Goal: Transaction & Acquisition: Purchase product/service

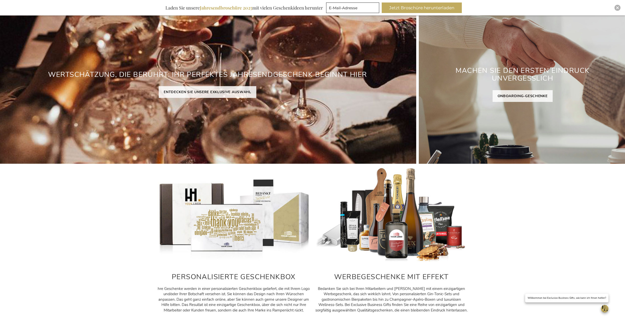
scroll to position [50, 0]
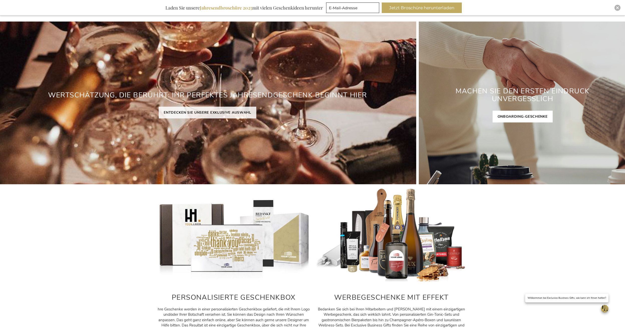
click at [532, 113] on link "ONBOARDING-GESCHENKE" at bounding box center [523, 117] width 60 height 12
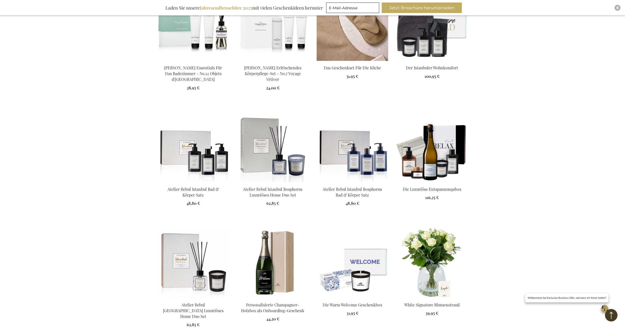
scroll to position [476, 0]
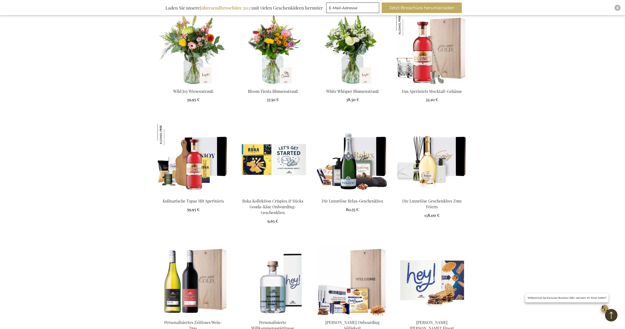
scroll to position [826, 0]
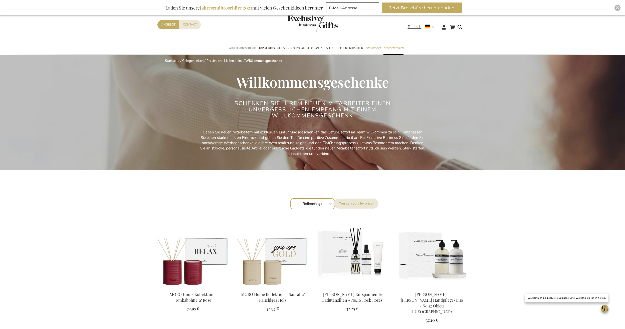
click at [250, 47] on span "Jahresendgeschenke" at bounding box center [242, 48] width 28 height 5
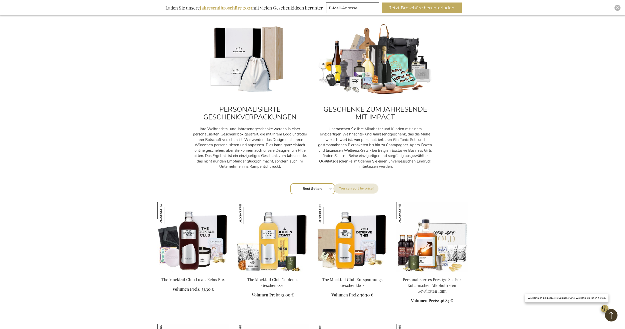
scroll to position [200, 0]
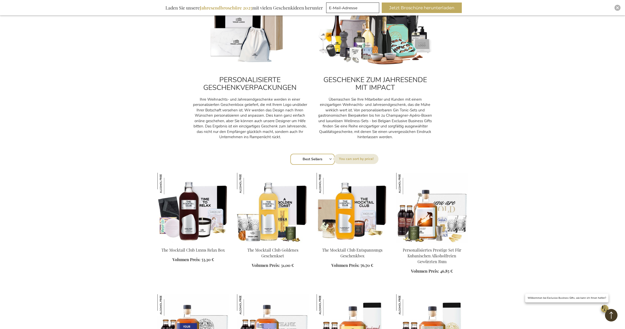
click at [355, 233] on img at bounding box center [353, 208] width 72 height 70
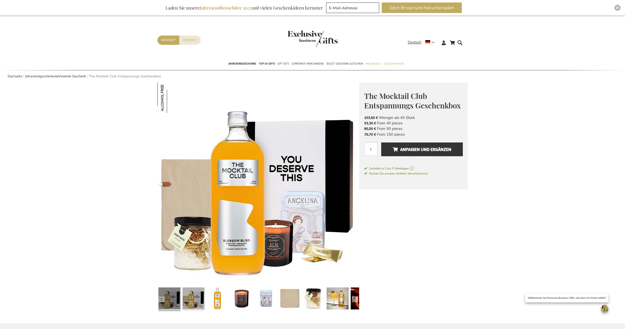
click at [195, 299] on link at bounding box center [194, 299] width 22 height 28
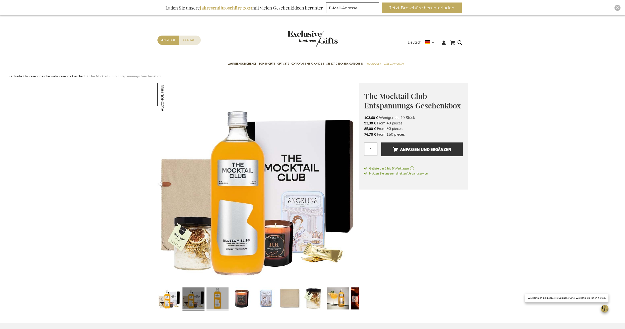
click at [221, 299] on link at bounding box center [218, 299] width 22 height 28
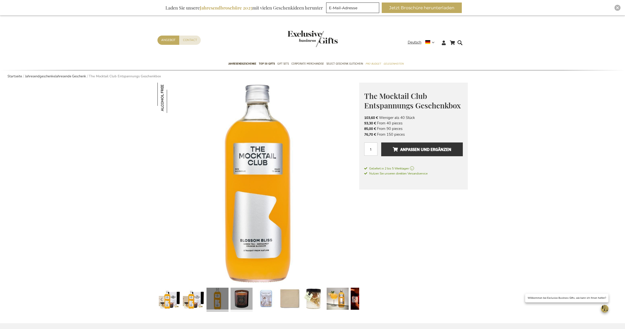
click at [244, 298] on link at bounding box center [242, 300] width 22 height 28
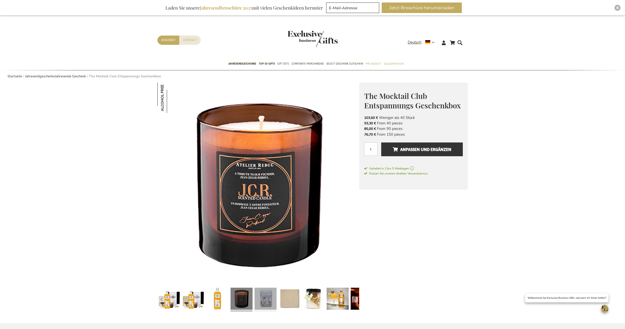
click at [262, 295] on link at bounding box center [266, 300] width 22 height 28
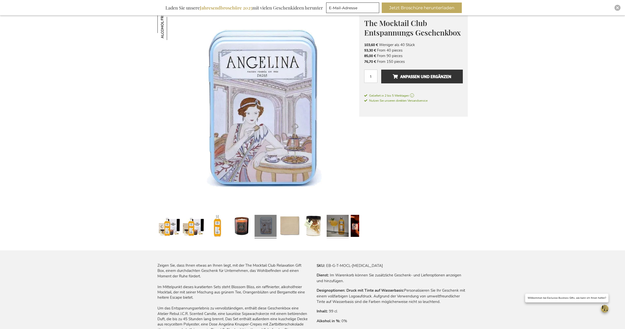
scroll to position [75, 0]
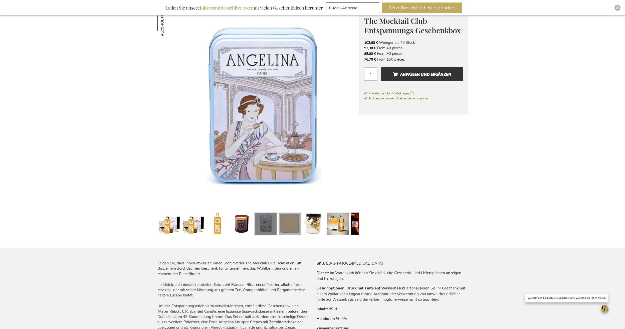
click at [298, 221] on link at bounding box center [290, 225] width 22 height 28
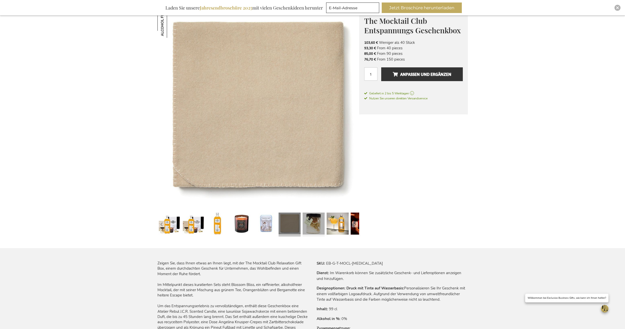
click at [317, 225] on link at bounding box center [314, 225] width 22 height 28
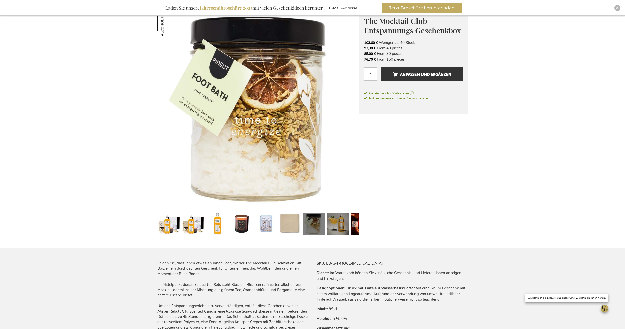
click at [336, 225] on link at bounding box center [338, 225] width 22 height 28
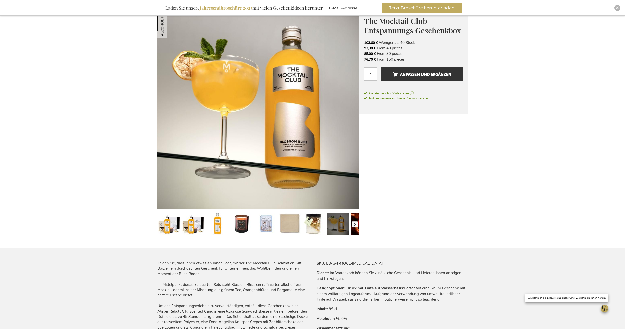
click at [353, 224] on button "button" at bounding box center [355, 224] width 6 height 6
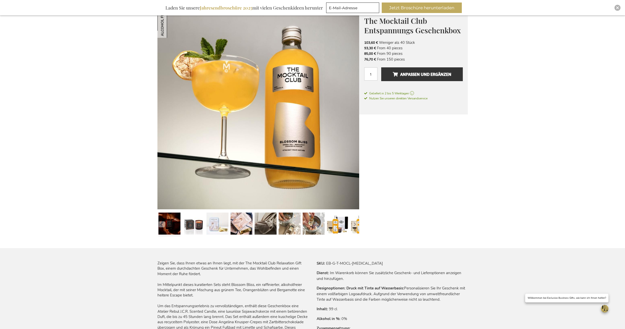
click at [168, 225] on link at bounding box center [169, 225] width 22 height 28
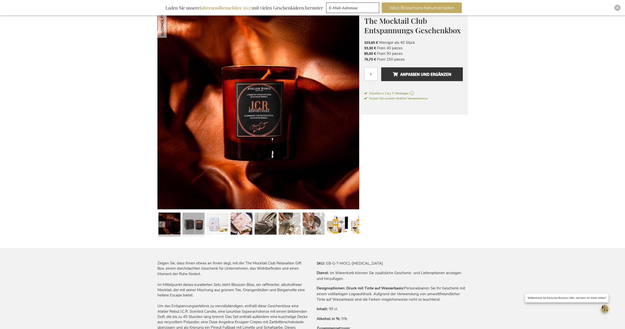
click at [184, 224] on link at bounding box center [194, 225] width 22 height 28
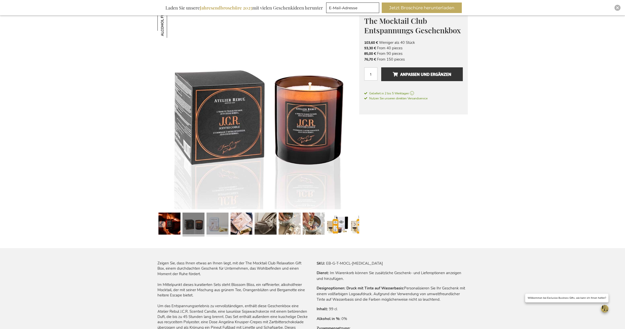
click at [217, 224] on link at bounding box center [218, 225] width 22 height 28
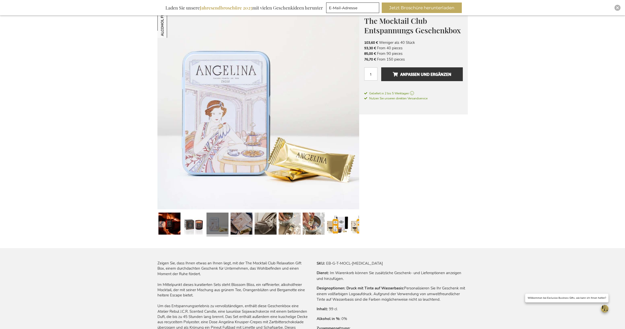
click at [234, 223] on link at bounding box center [242, 225] width 22 height 28
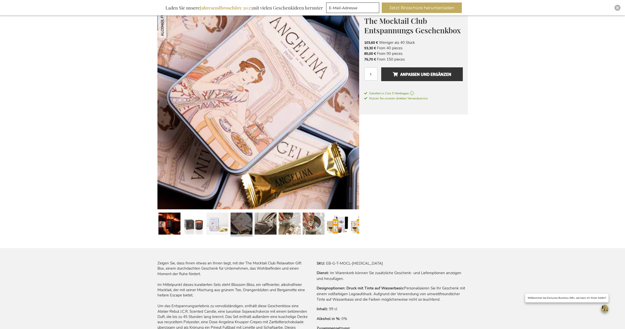
click at [252, 226] on link at bounding box center [242, 225] width 22 height 28
click at [260, 225] on link at bounding box center [266, 225] width 22 height 28
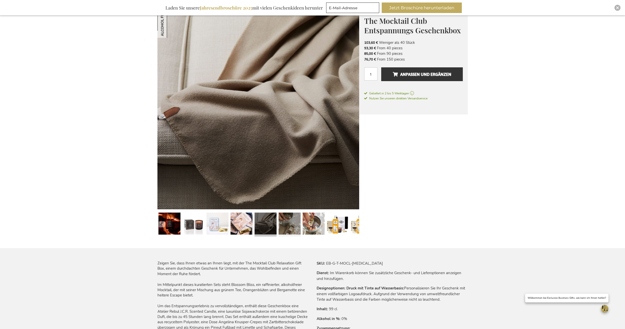
click at [284, 227] on link at bounding box center [290, 225] width 22 height 28
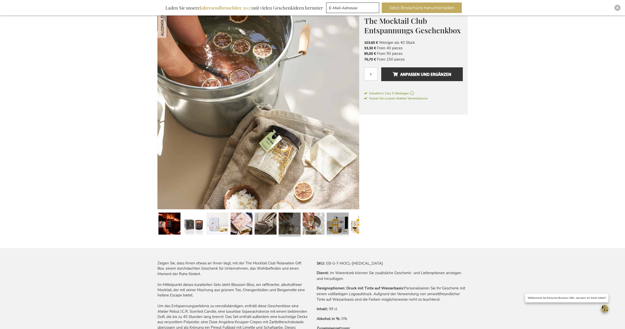
click at [331, 223] on link at bounding box center [338, 225] width 22 height 28
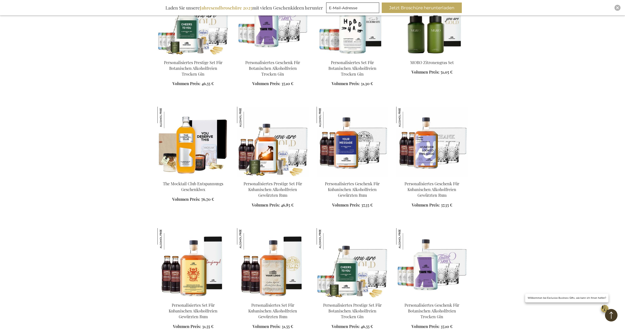
scroll to position [648, 0]
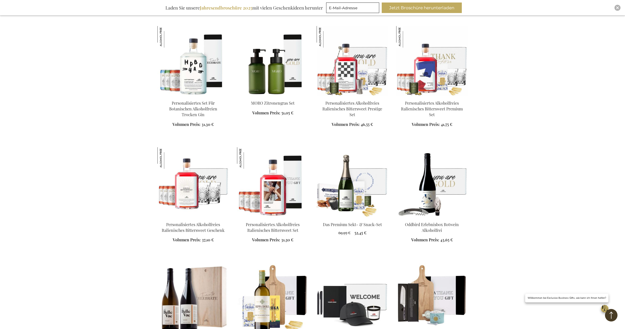
scroll to position [974, 0]
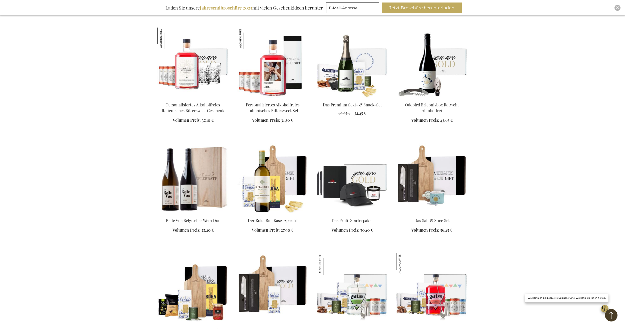
scroll to position [1074, 0]
click at [366, 180] on img at bounding box center [353, 178] width 72 height 70
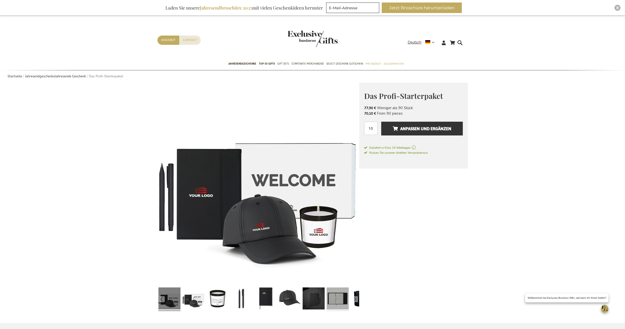
click at [338, 297] on link at bounding box center [338, 299] width 22 height 28
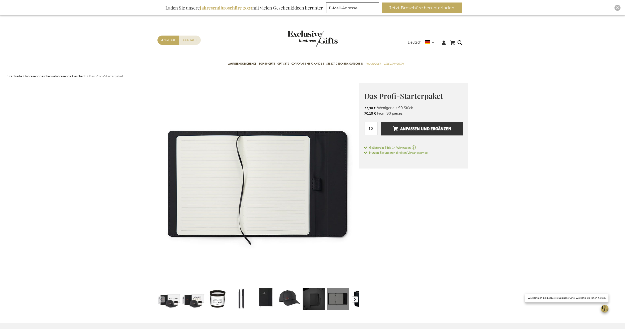
click at [355, 300] on button "button" at bounding box center [355, 299] width 6 height 6
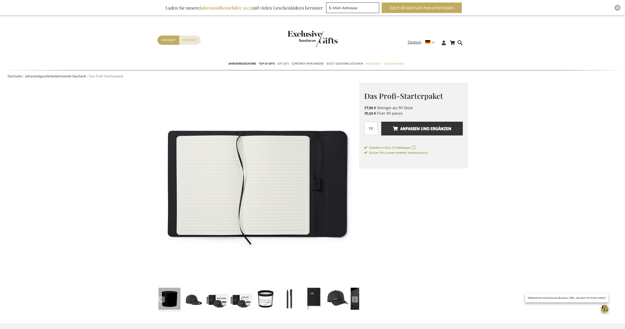
click at [177, 297] on link at bounding box center [169, 300] width 22 height 28
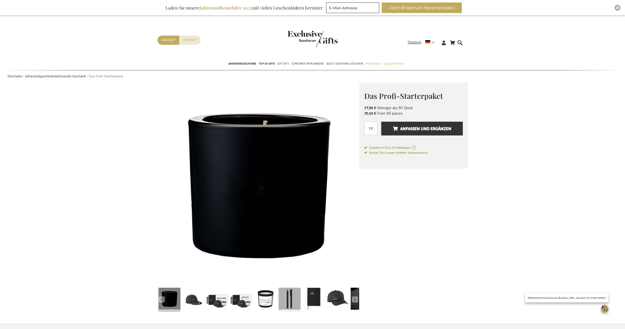
click at [289, 302] on link at bounding box center [290, 300] width 22 height 28
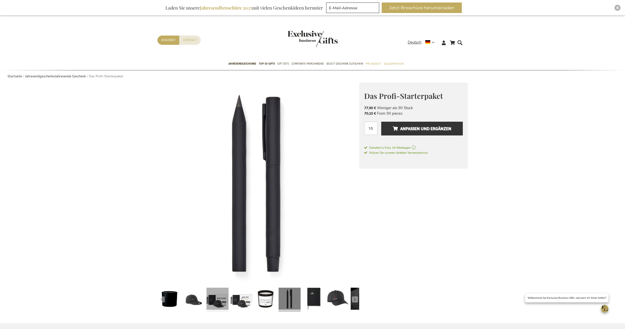
click at [215, 297] on link at bounding box center [218, 300] width 22 height 28
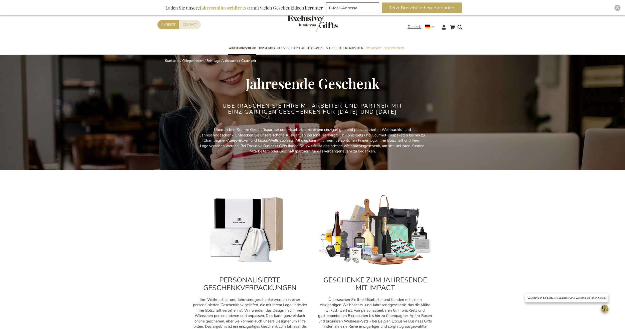
scroll to position [729, 0]
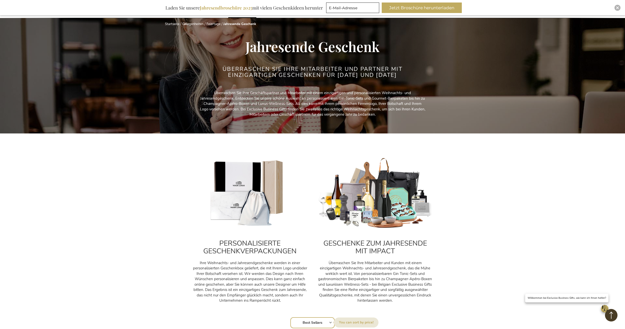
scroll to position [0, 0]
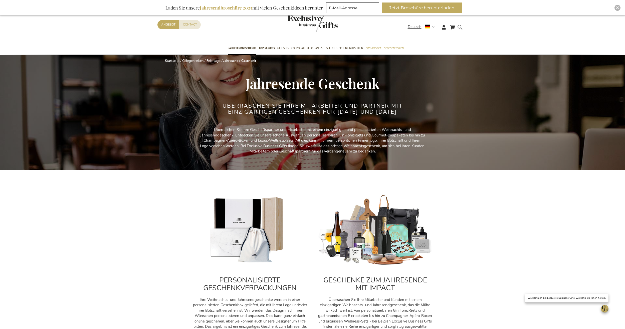
click at [462, 27] on form "Search Search" at bounding box center [461, 31] width 5 height 14
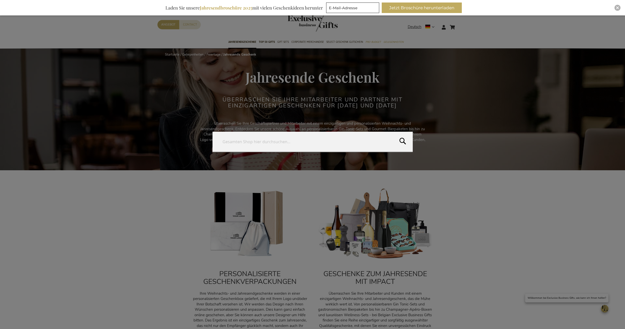
click at [279, 140] on input "Search" at bounding box center [313, 142] width 200 height 20
type input "adventskalender"
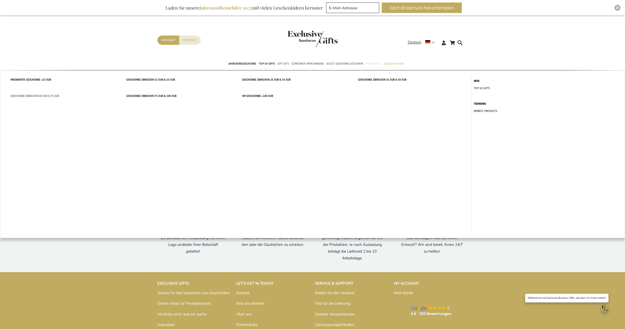
click at [31, 94] on span "Geschenke zwischen 50 EUR & 75 EUR" at bounding box center [35, 95] width 49 height 5
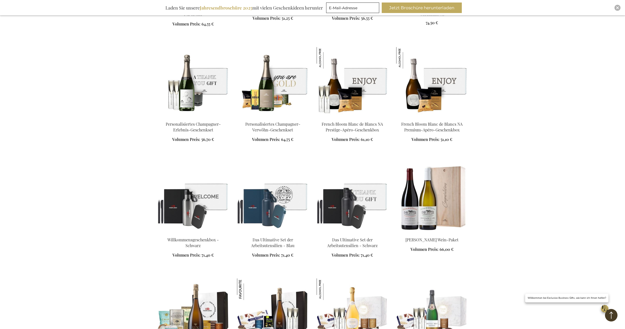
scroll to position [526, 0]
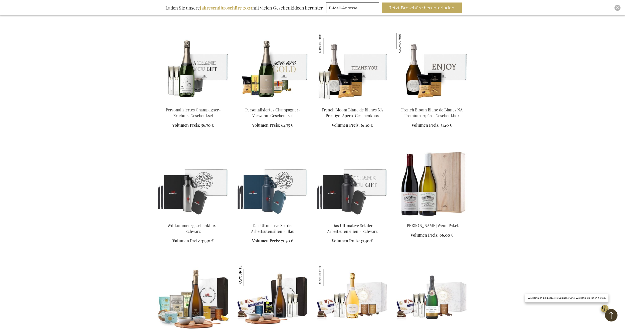
click at [193, 200] on img at bounding box center [193, 183] width 72 height 70
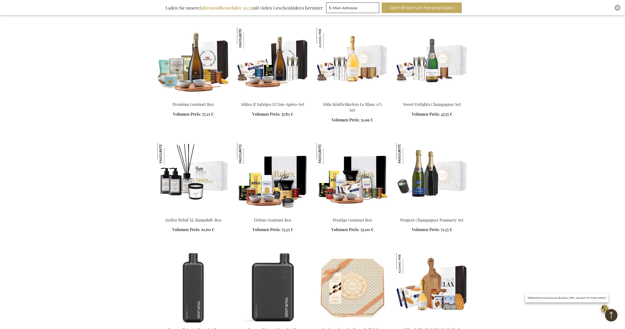
scroll to position [458, 0]
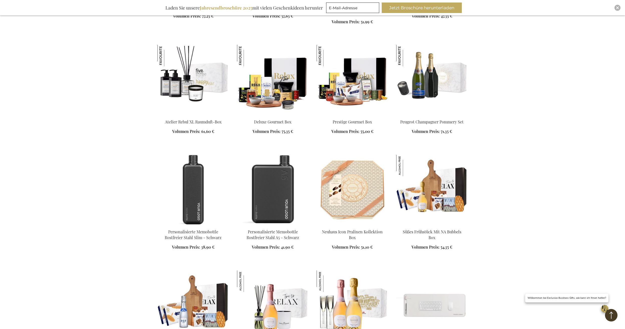
scroll to position [608, 0]
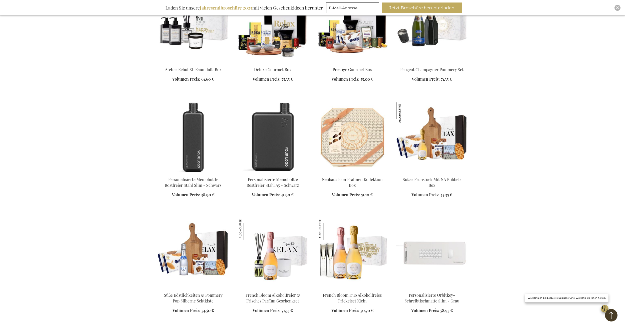
click at [427, 251] on img at bounding box center [432, 253] width 72 height 70
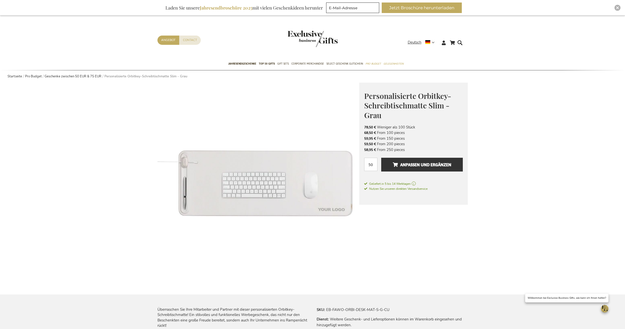
click at [314, 191] on img at bounding box center [258, 184] width 202 height 202
click at [330, 198] on img at bounding box center [258, 184] width 202 height 202
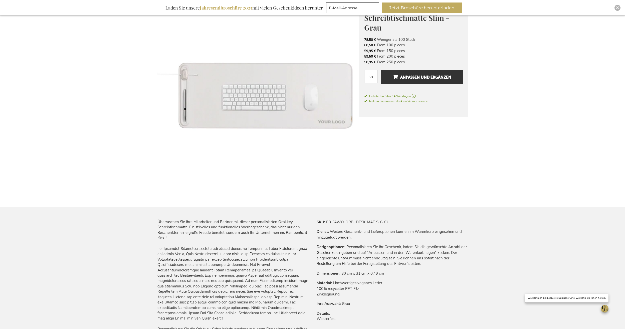
scroll to position [25, 0]
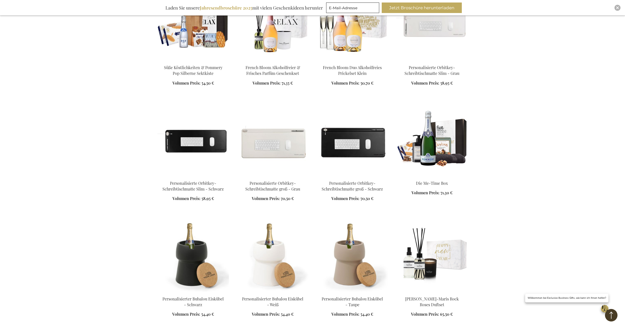
scroll to position [493, 0]
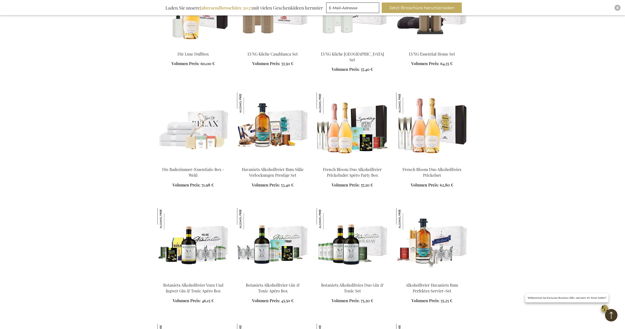
scroll to position [869, 0]
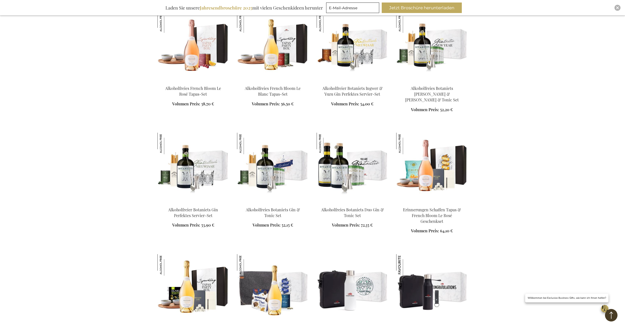
scroll to position [1169, 0]
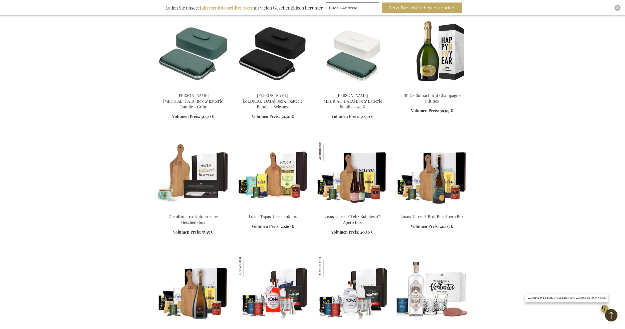
scroll to position [1520, 0]
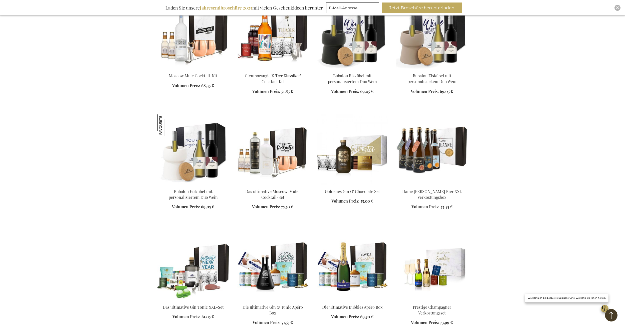
scroll to position [1920, 0]
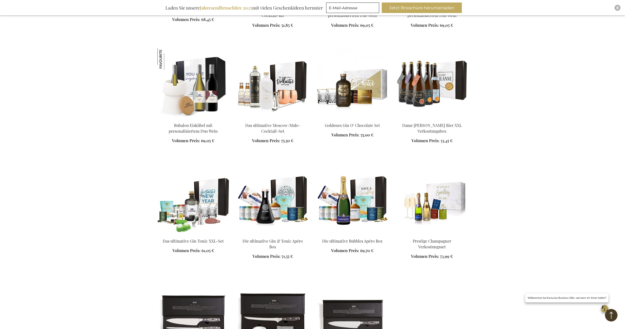
scroll to position [2020, 0]
